Goal: Transaction & Acquisition: Purchase product/service

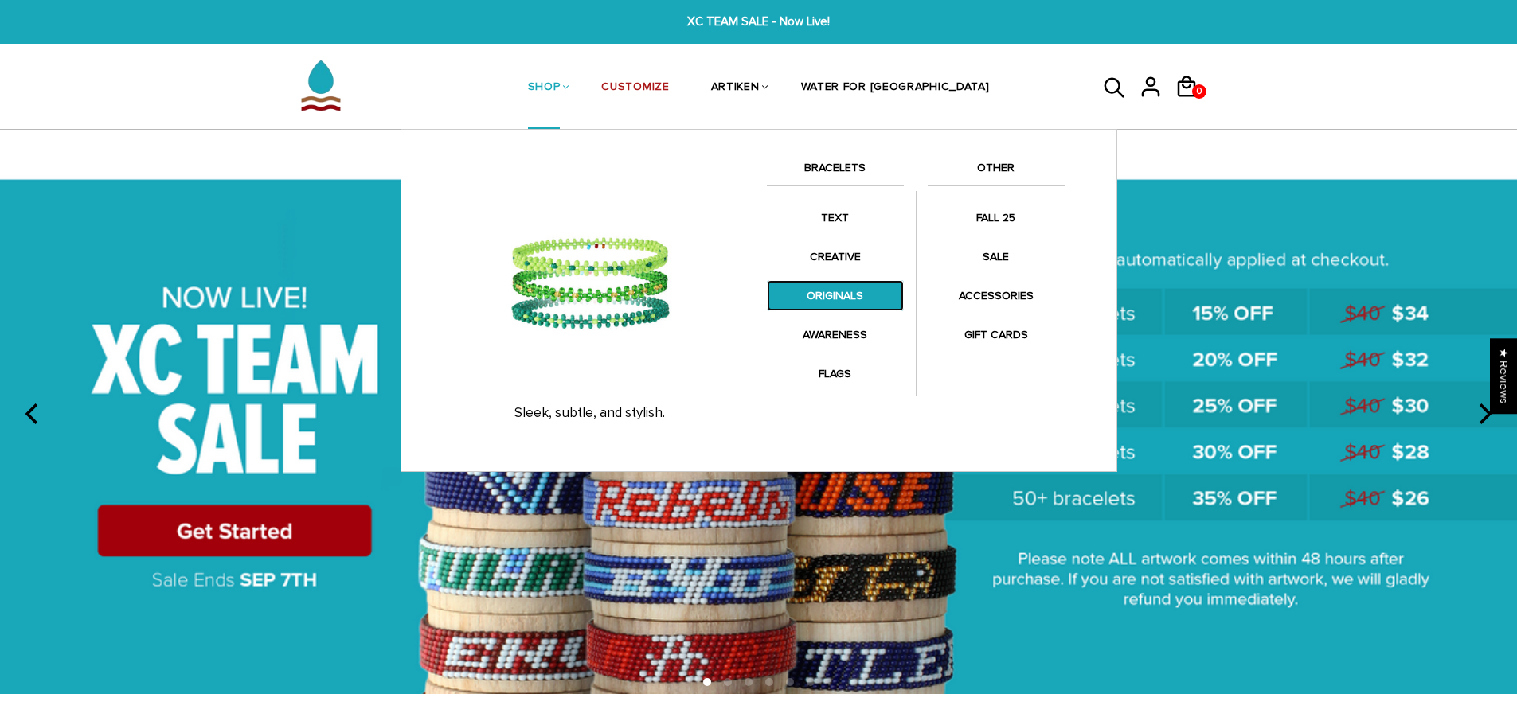
click at [842, 285] on link "ORIGINALS" at bounding box center [835, 295] width 137 height 31
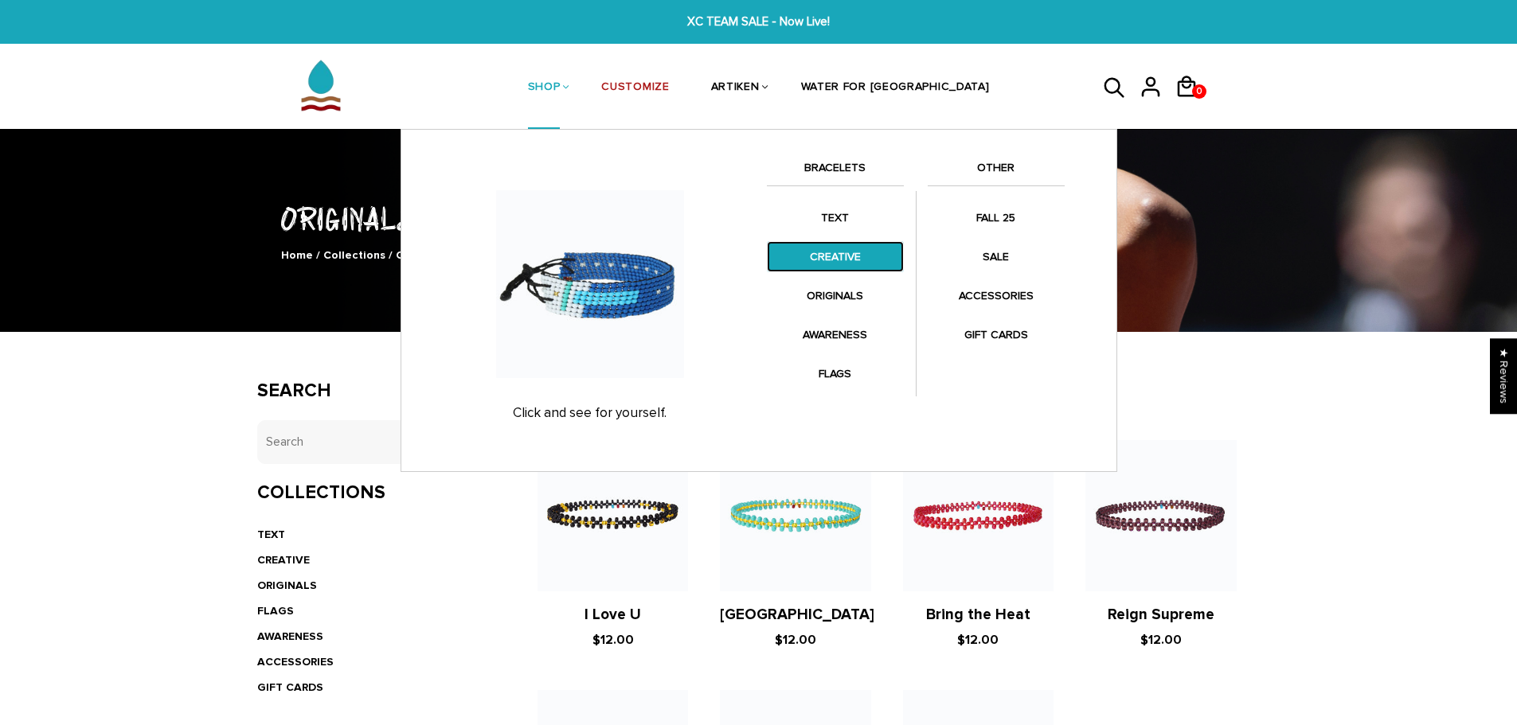
click at [841, 263] on link "CREATIVE" at bounding box center [835, 256] width 137 height 31
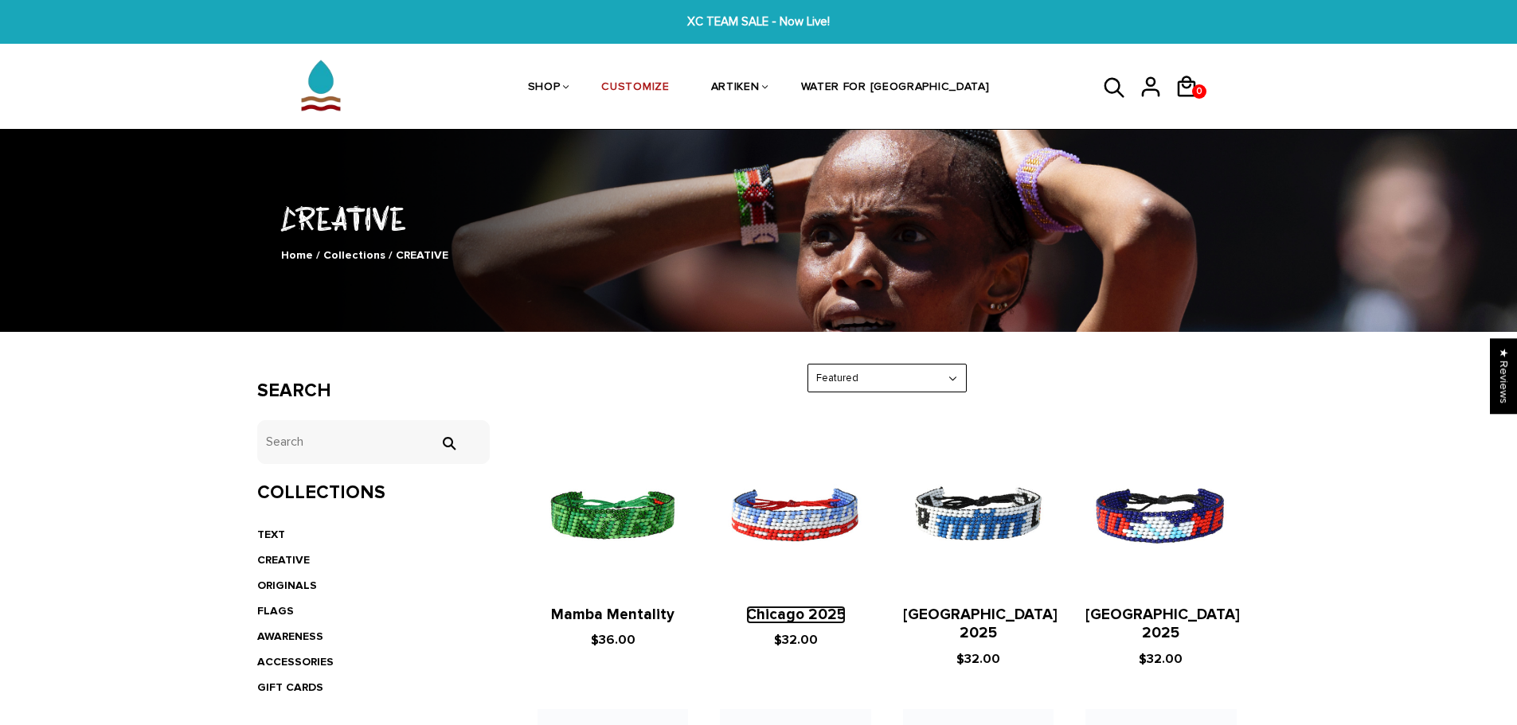
click at [795, 606] on link "Chicago 2025" at bounding box center [796, 615] width 100 height 18
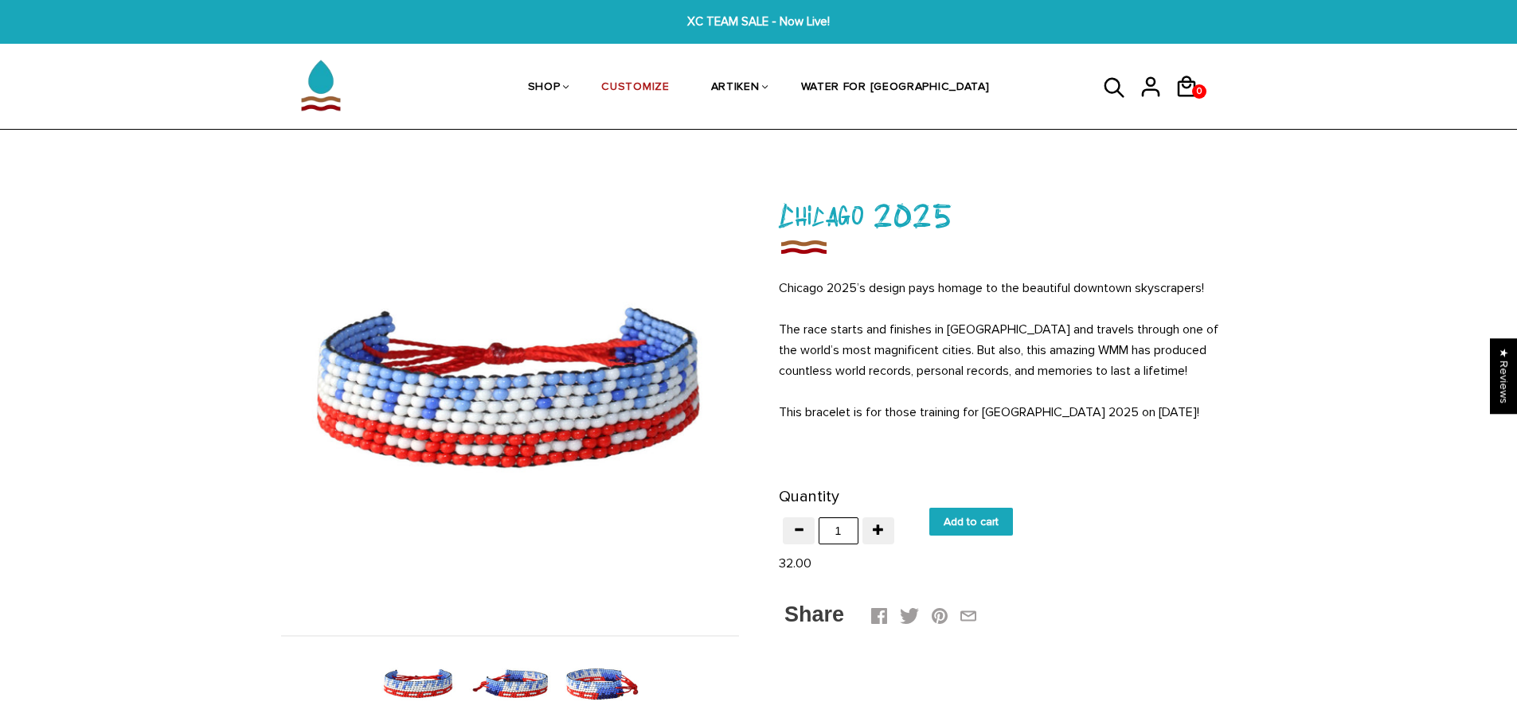
click at [526, 685] on img at bounding box center [510, 684] width 82 height 82
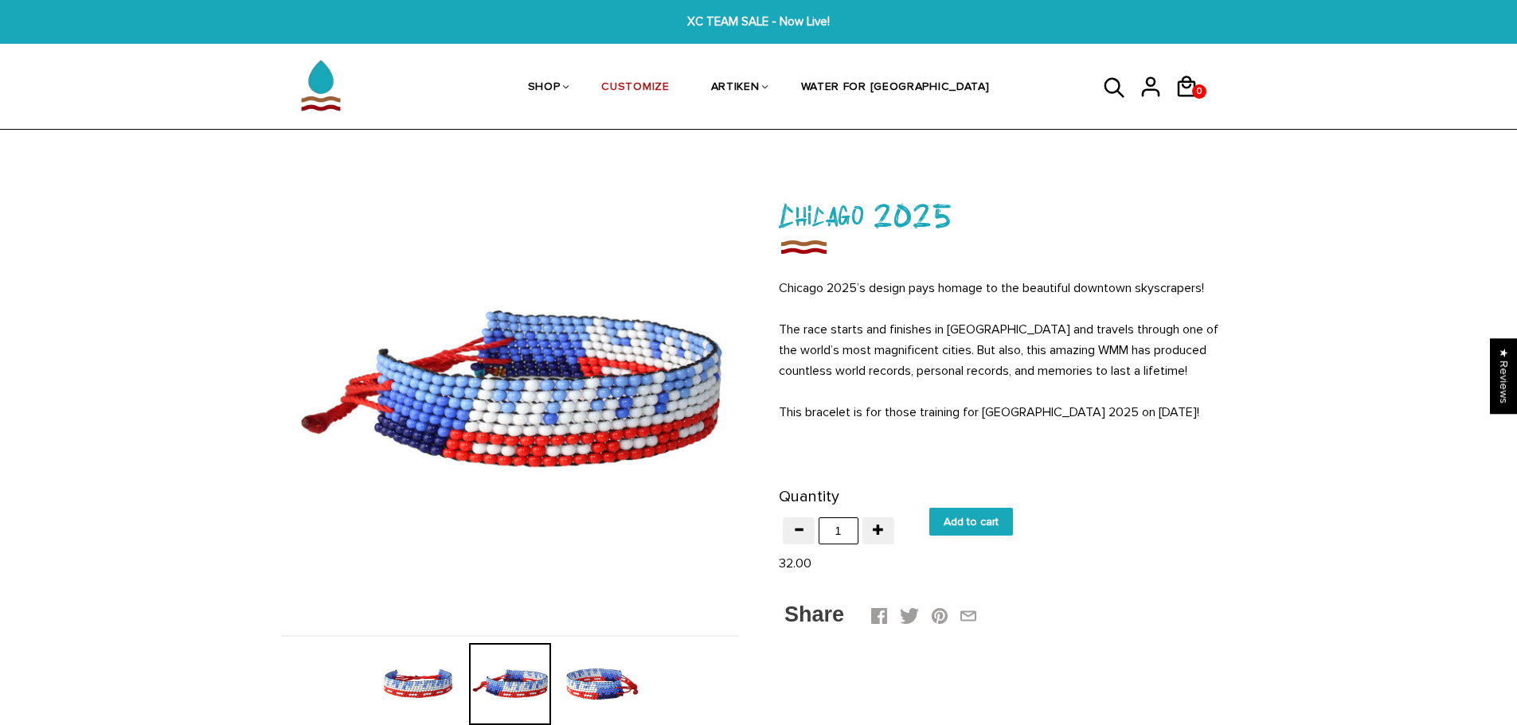
click at [594, 680] on img at bounding box center [601, 684] width 82 height 82
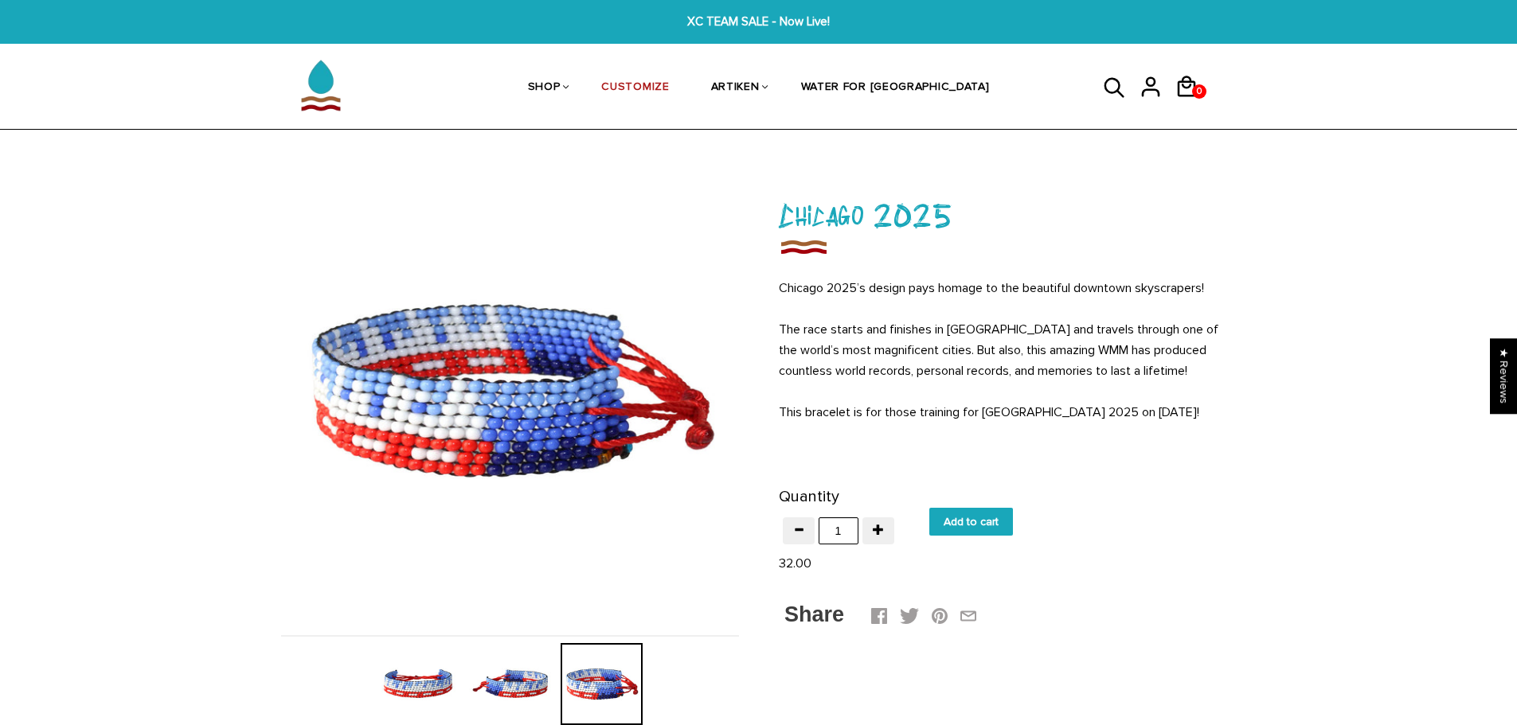
click at [446, 682] on img at bounding box center [418, 684] width 82 height 82
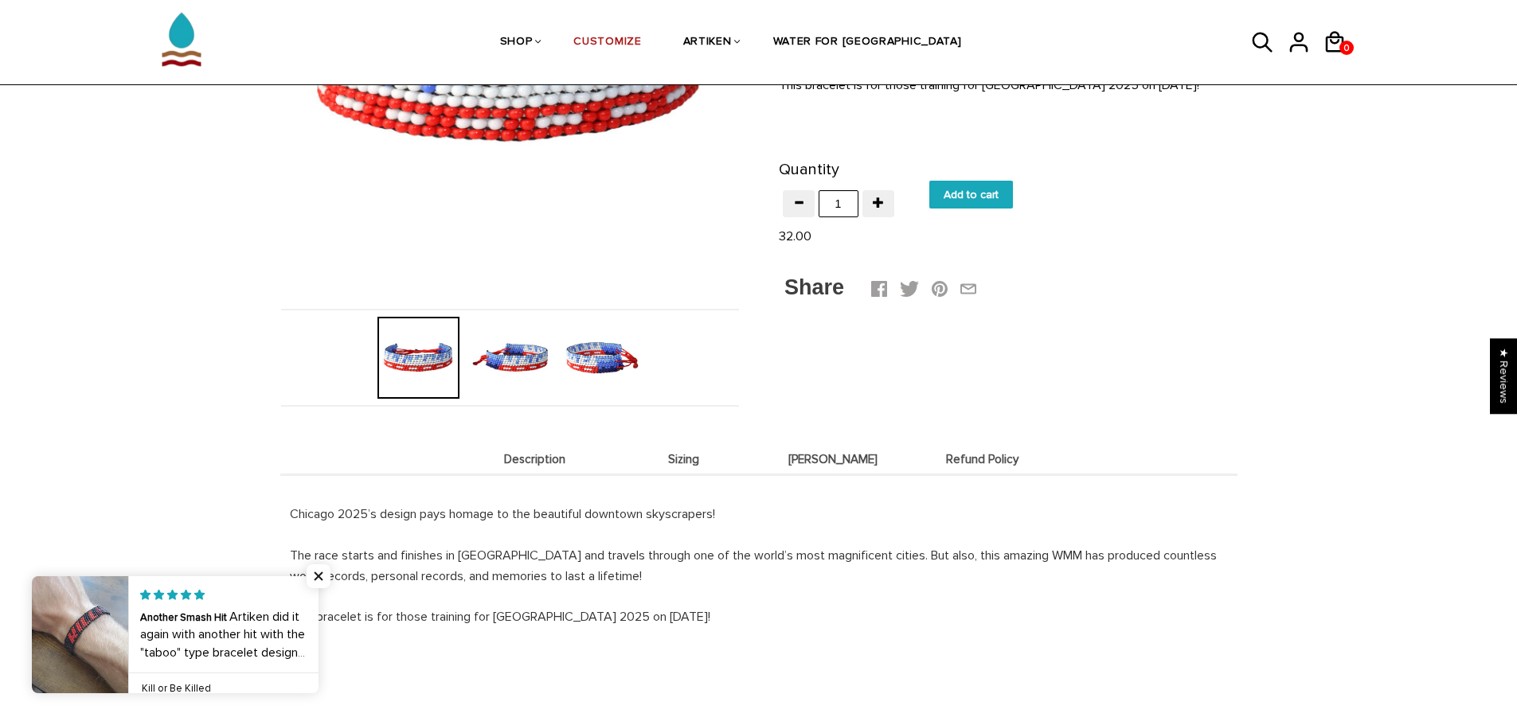
scroll to position [159, 0]
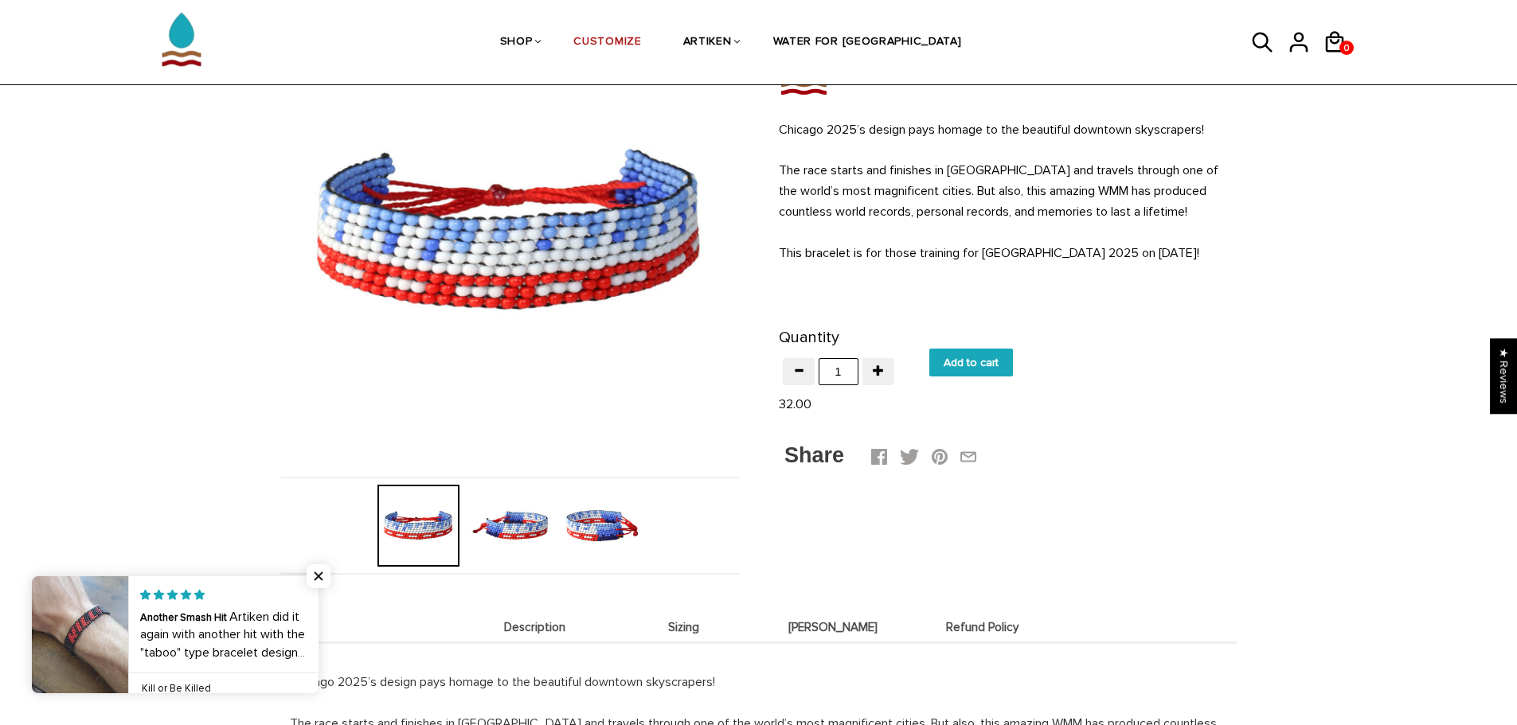
click at [1010, 361] on input "Add to cart" at bounding box center [971, 363] width 84 height 28
type input "Add to cart"
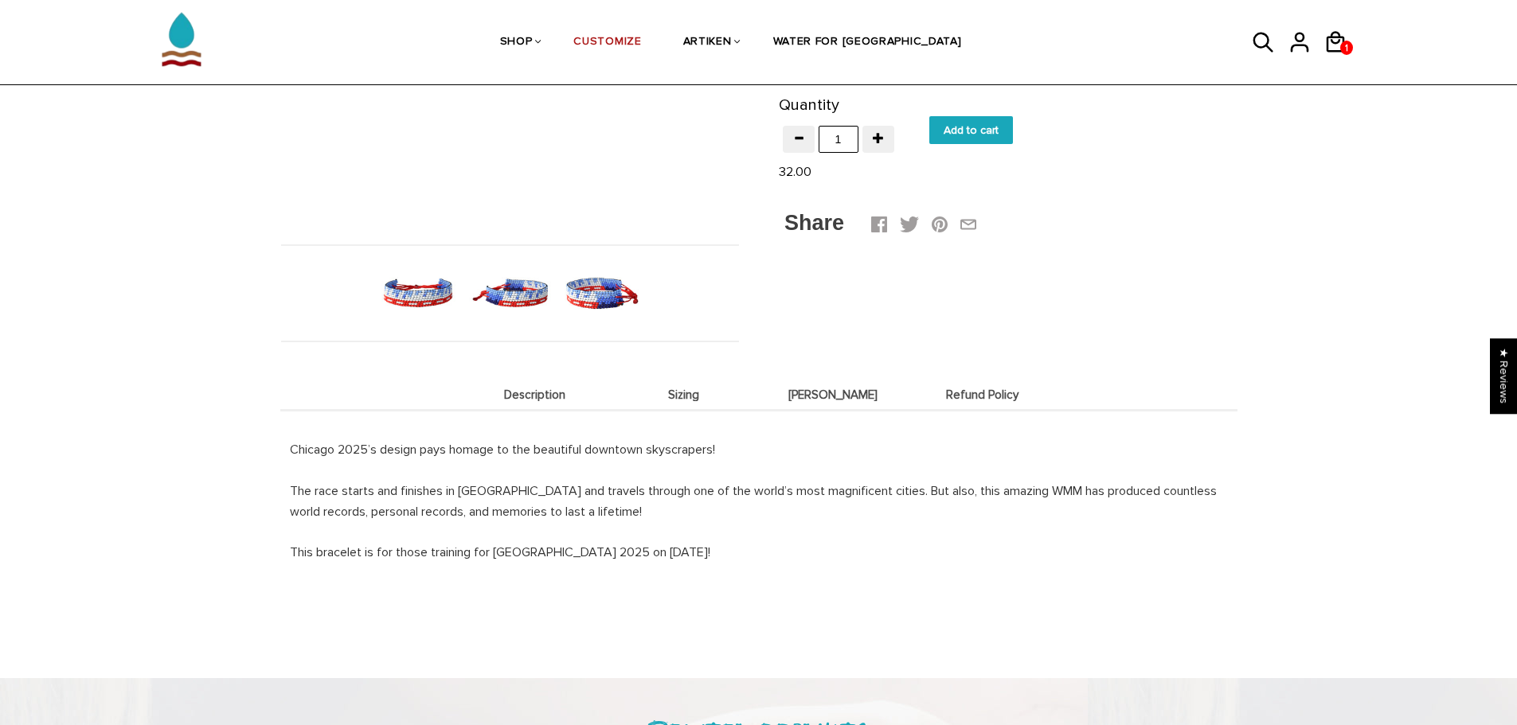
scroll to position [318, 0]
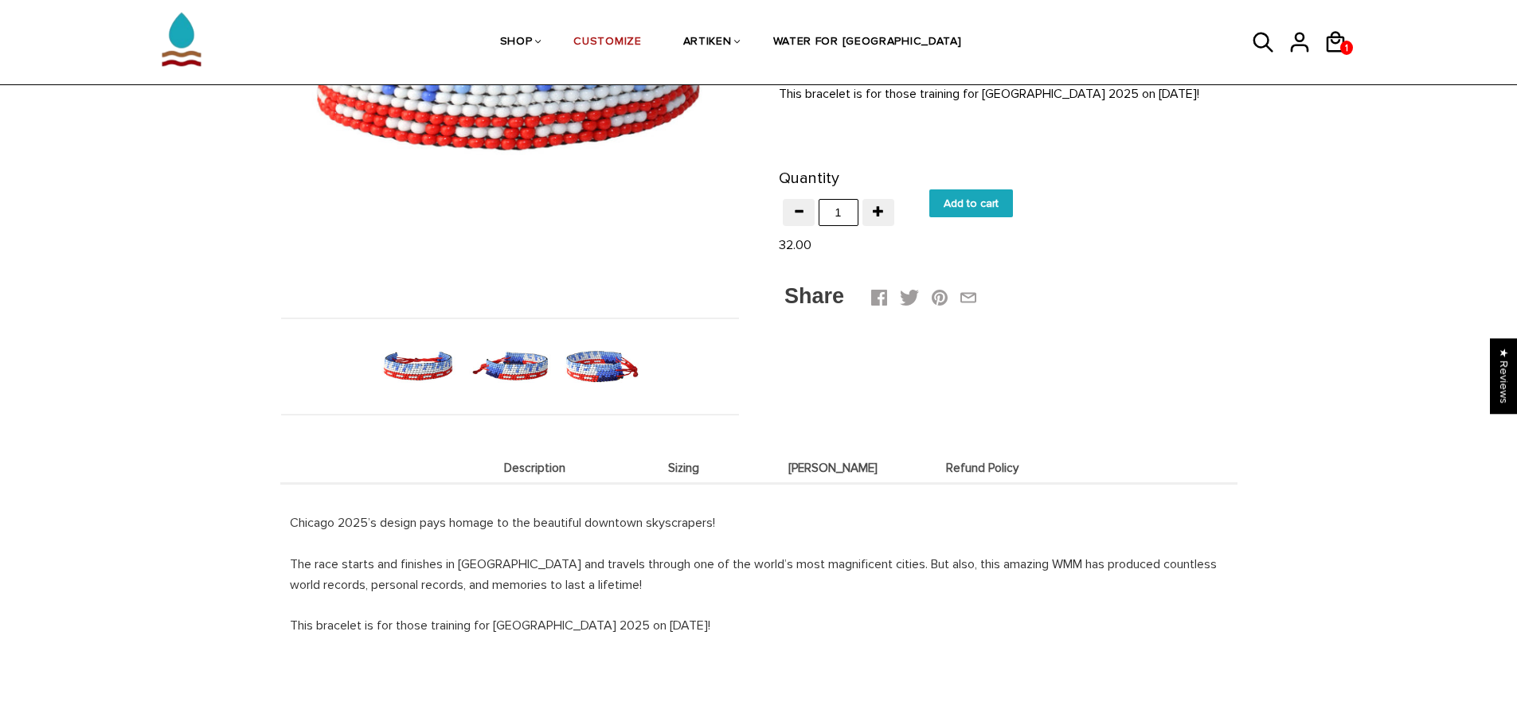
click at [832, 477] on li "Deets" at bounding box center [834, 467] width 150 height 31
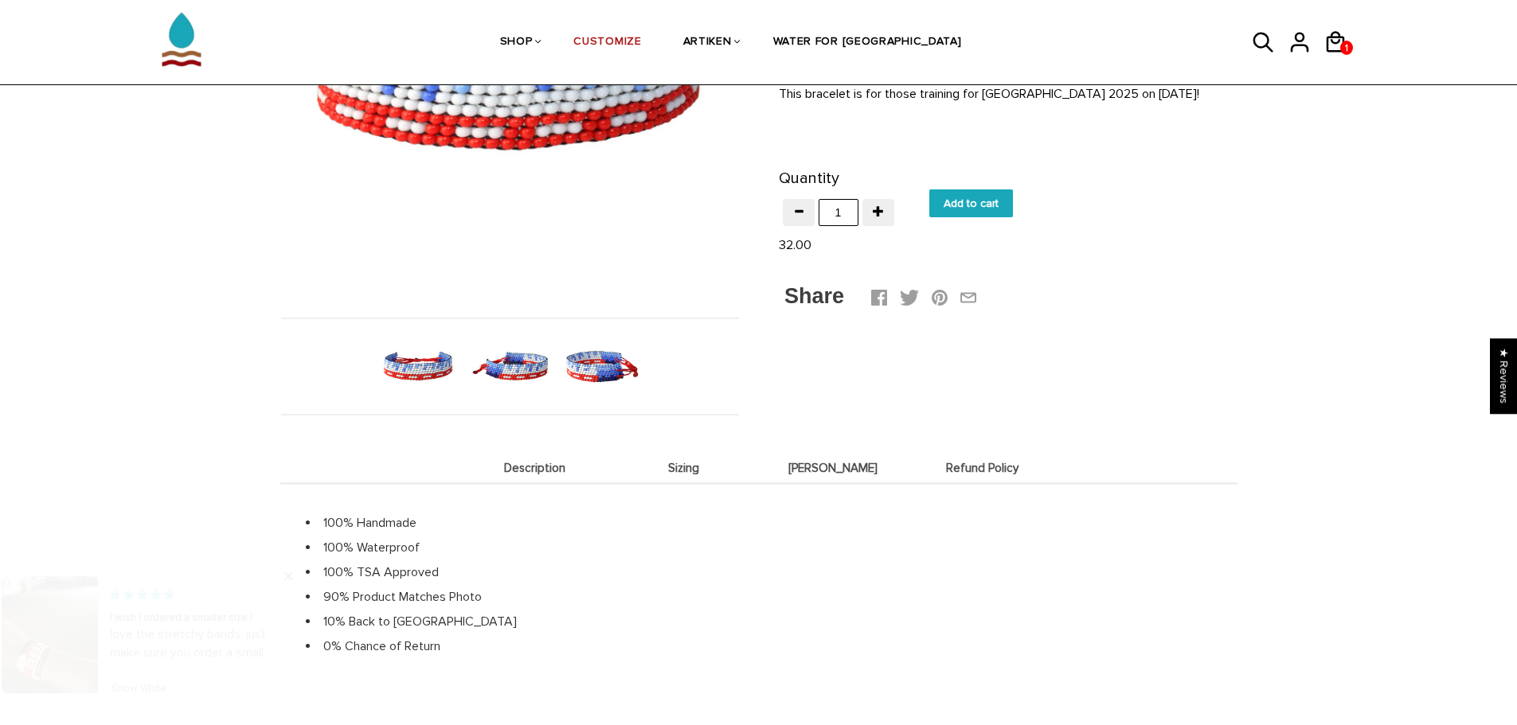
click at [676, 465] on span "Sizing" at bounding box center [684, 469] width 142 height 14
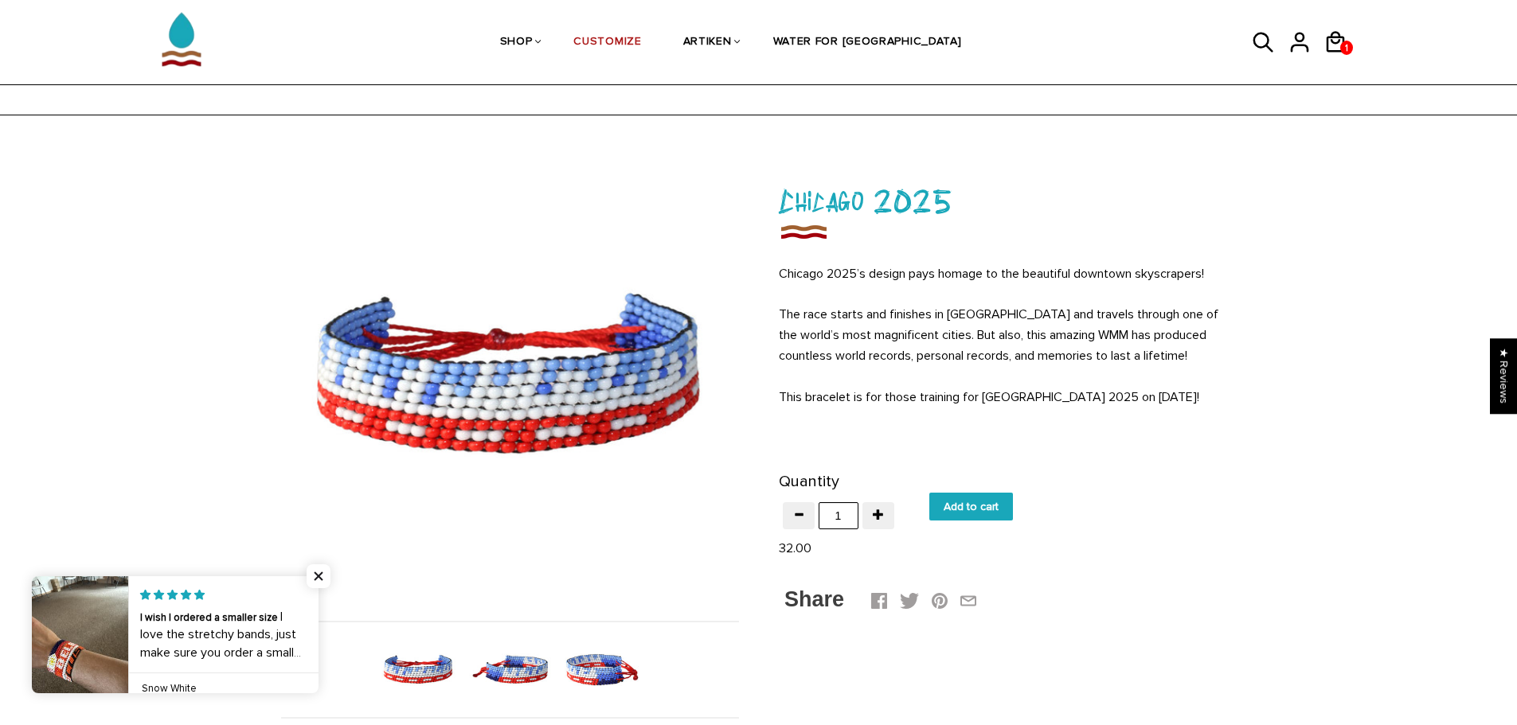
scroll to position [0, 0]
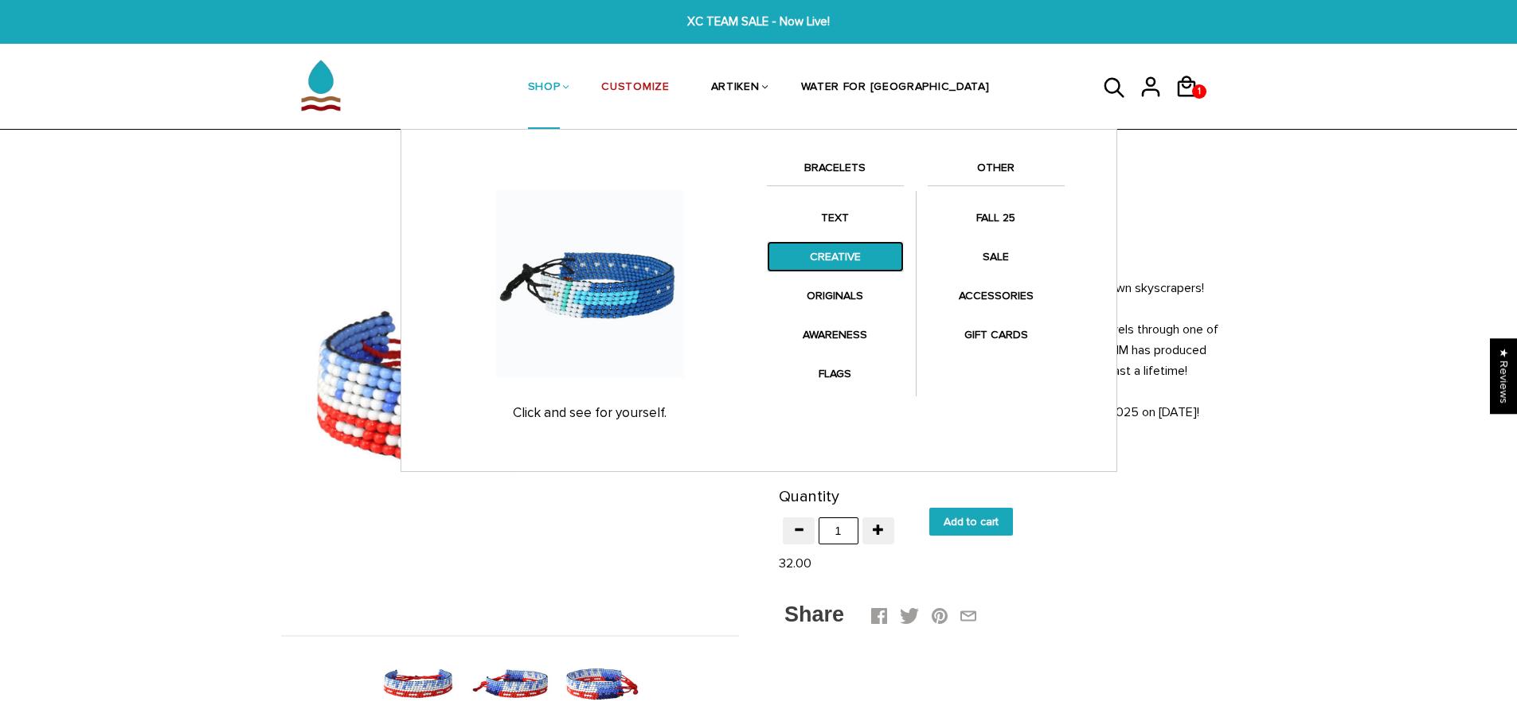
click at [851, 260] on link "CREATIVE" at bounding box center [835, 256] width 137 height 31
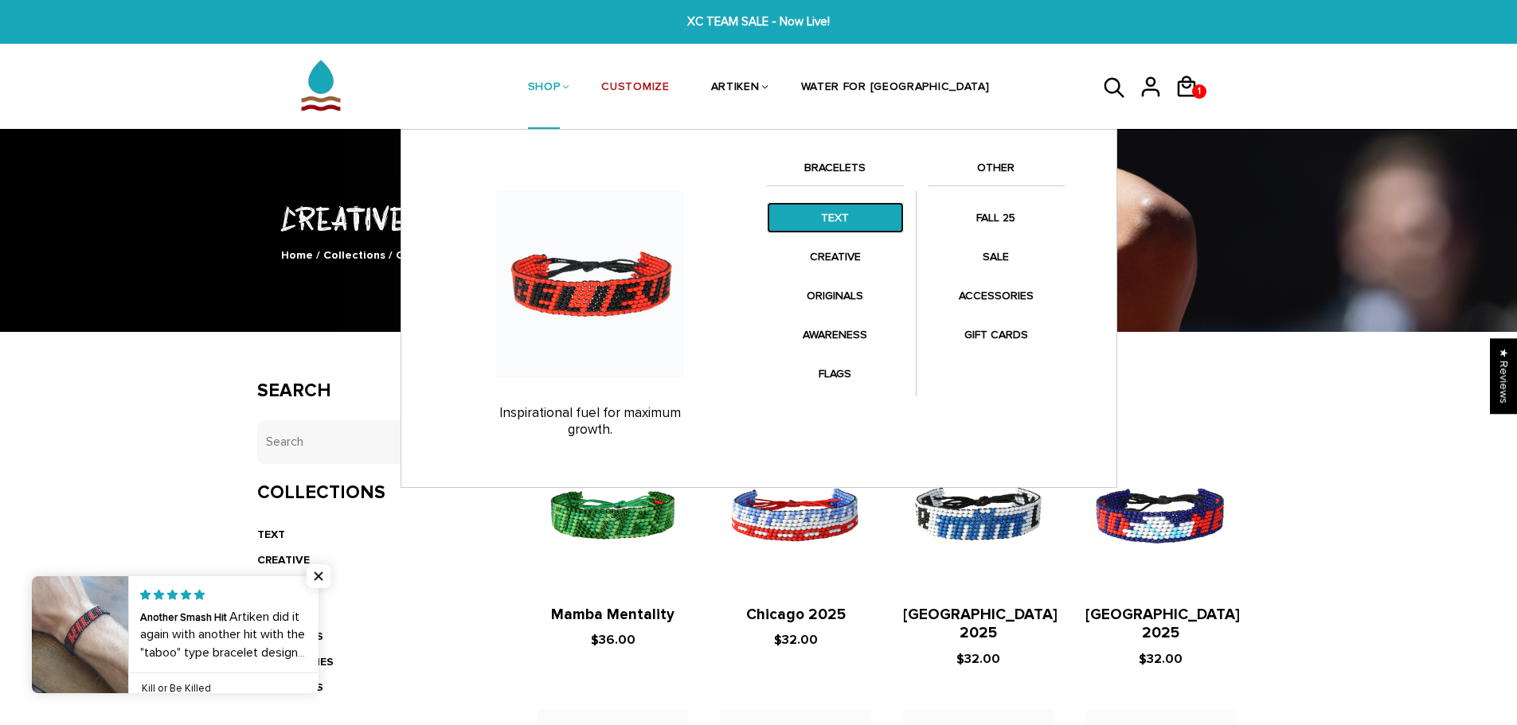
click at [829, 215] on link "TEXT" at bounding box center [835, 217] width 137 height 31
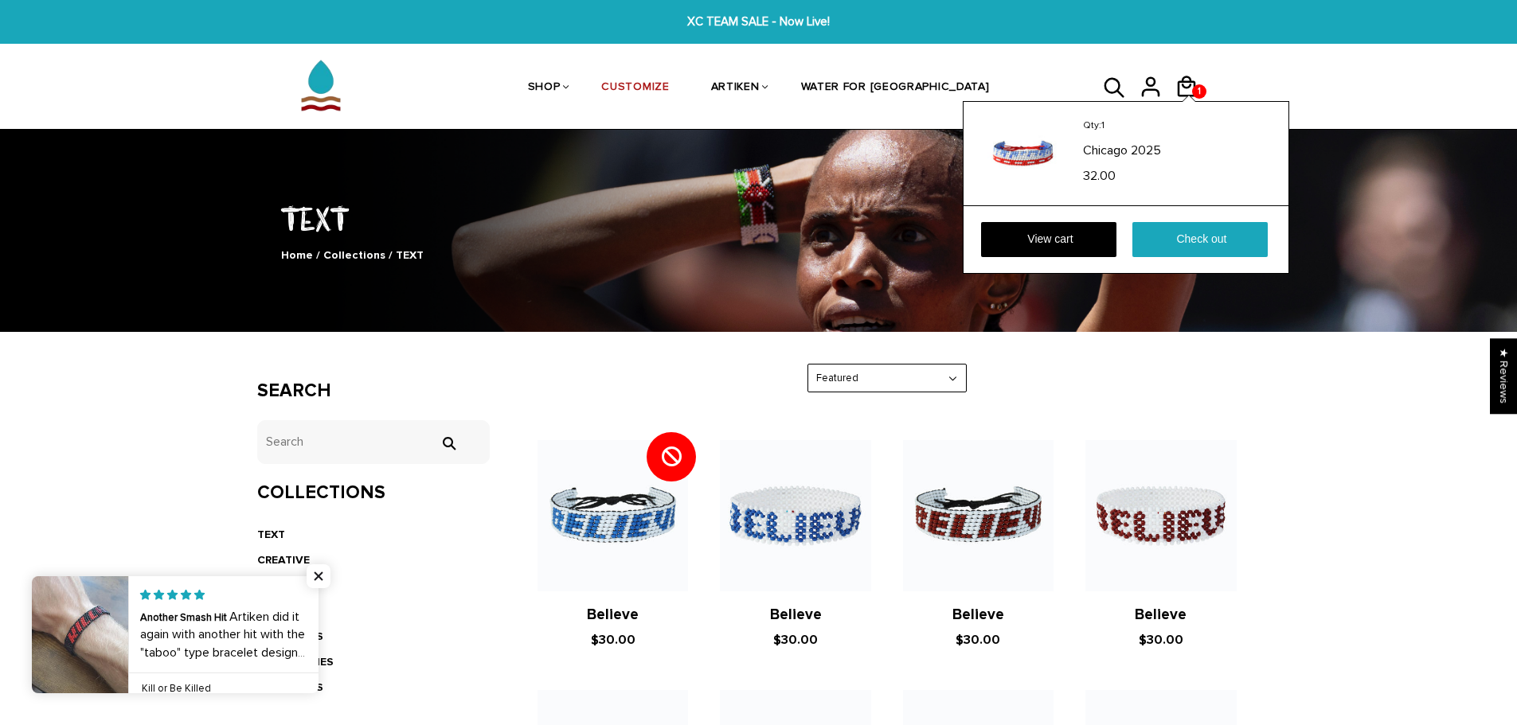
click at [1196, 101] on div "Qty: 1 [GEOGRAPHIC_DATA] 2025 32.00 View cart Check out" at bounding box center [1126, 187] width 326 height 173
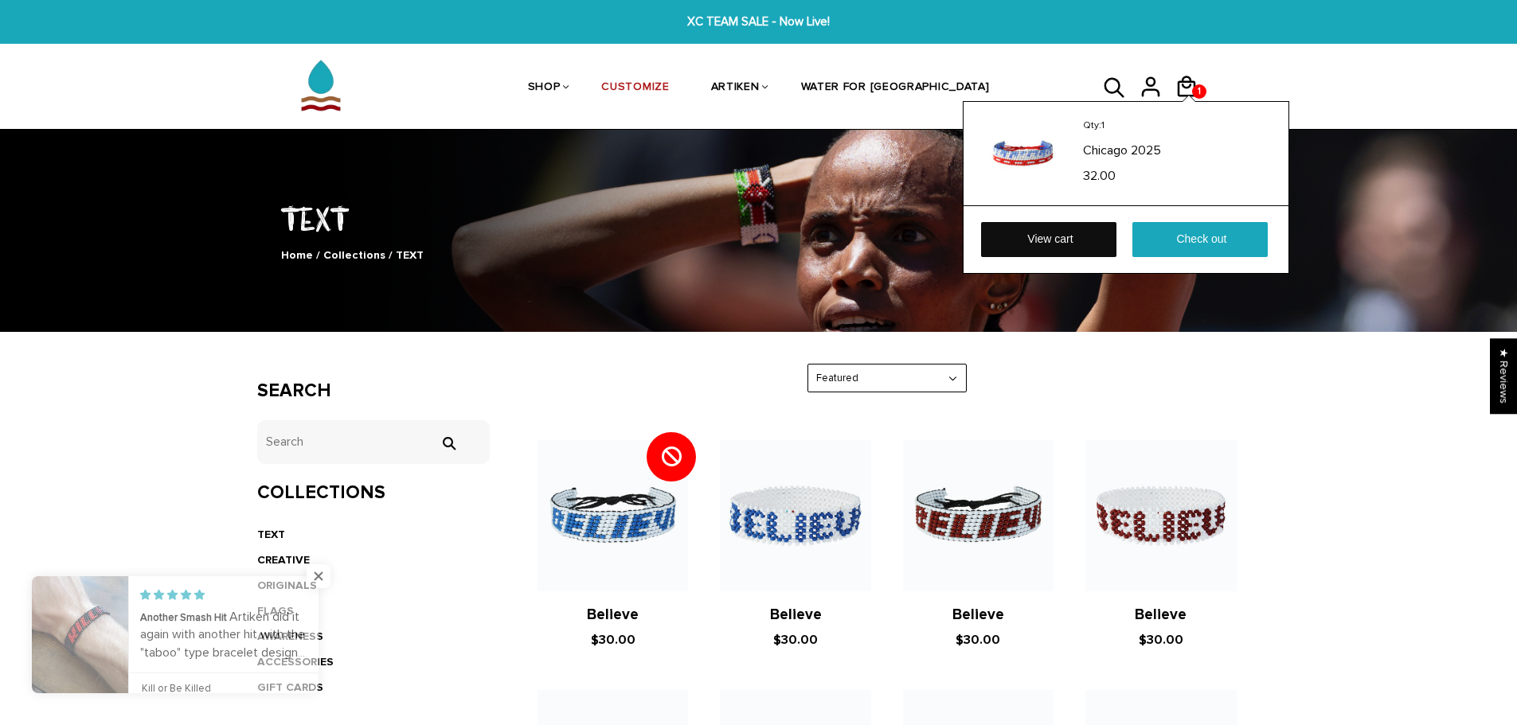
click at [1077, 227] on link "View cart" at bounding box center [1048, 239] width 135 height 35
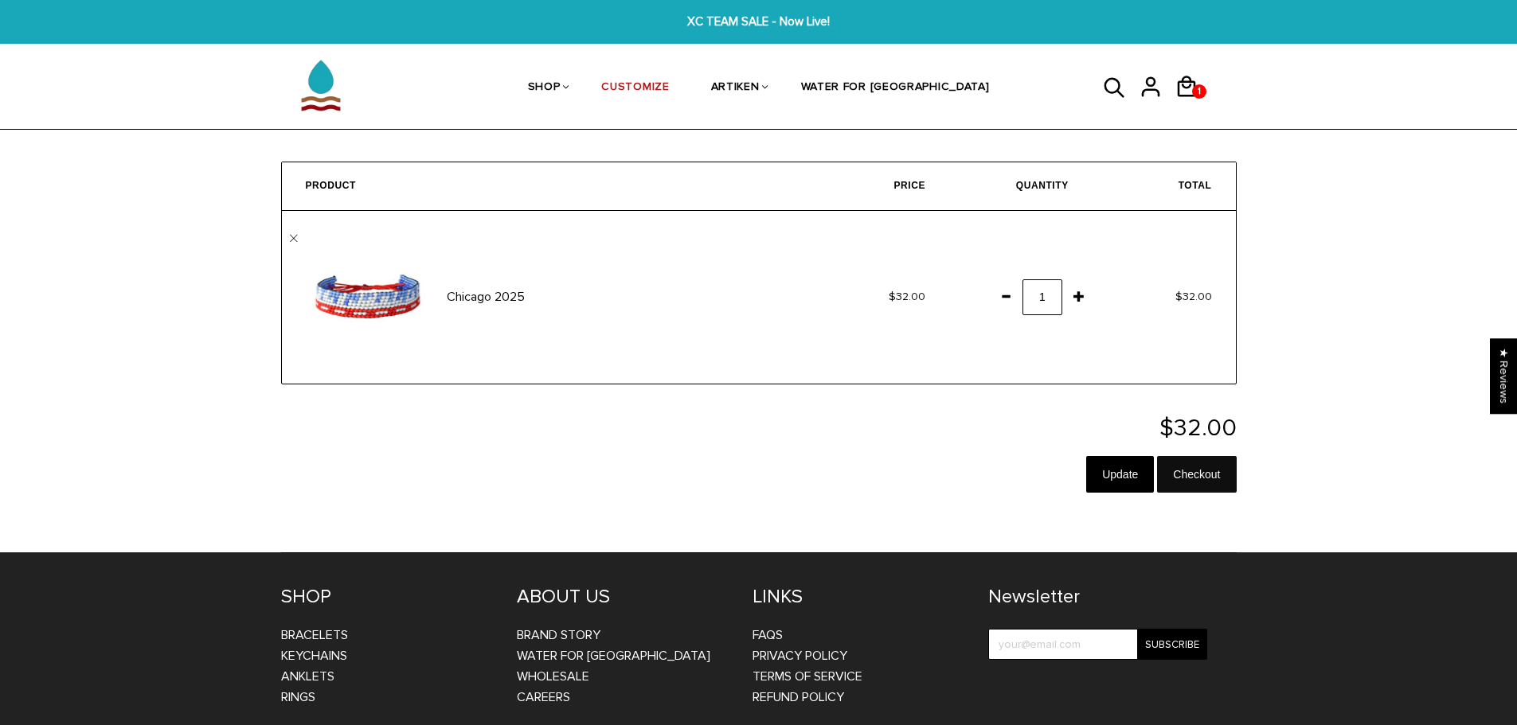
click at [1185, 469] on input "Checkout" at bounding box center [1196, 474] width 79 height 37
